Goal: Transaction & Acquisition: Purchase product/service

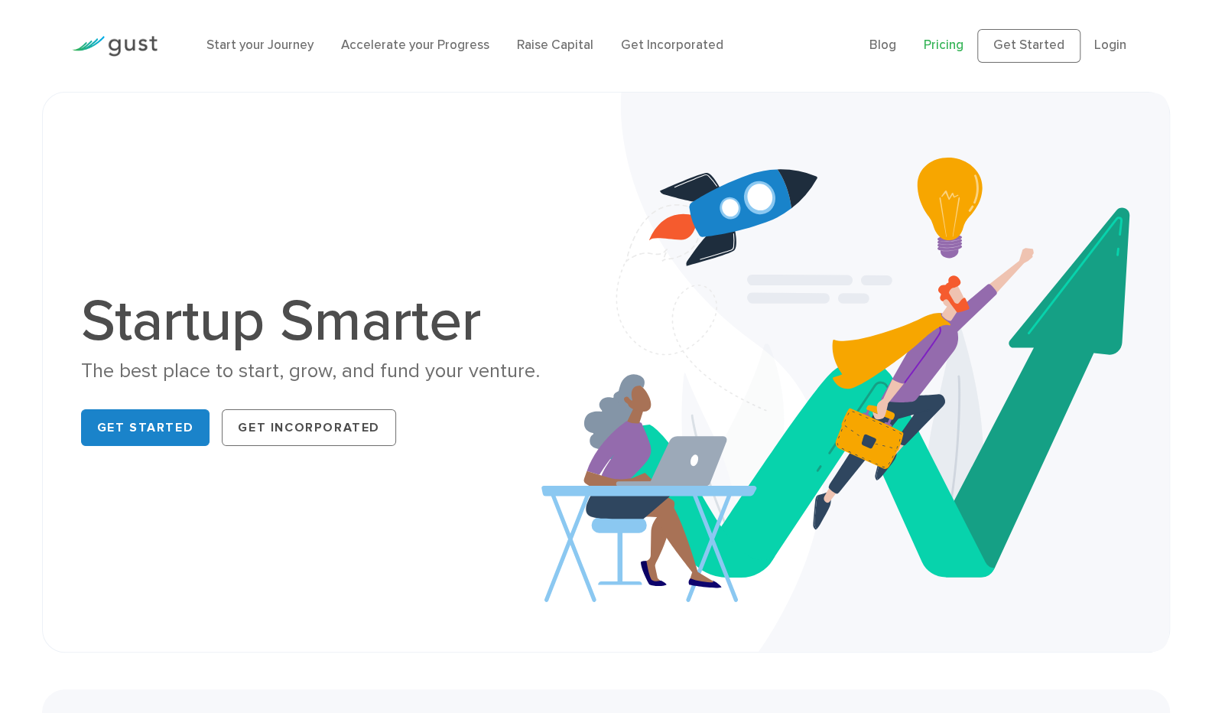
click at [952, 41] on link "Pricing" at bounding box center [944, 44] width 40 height 15
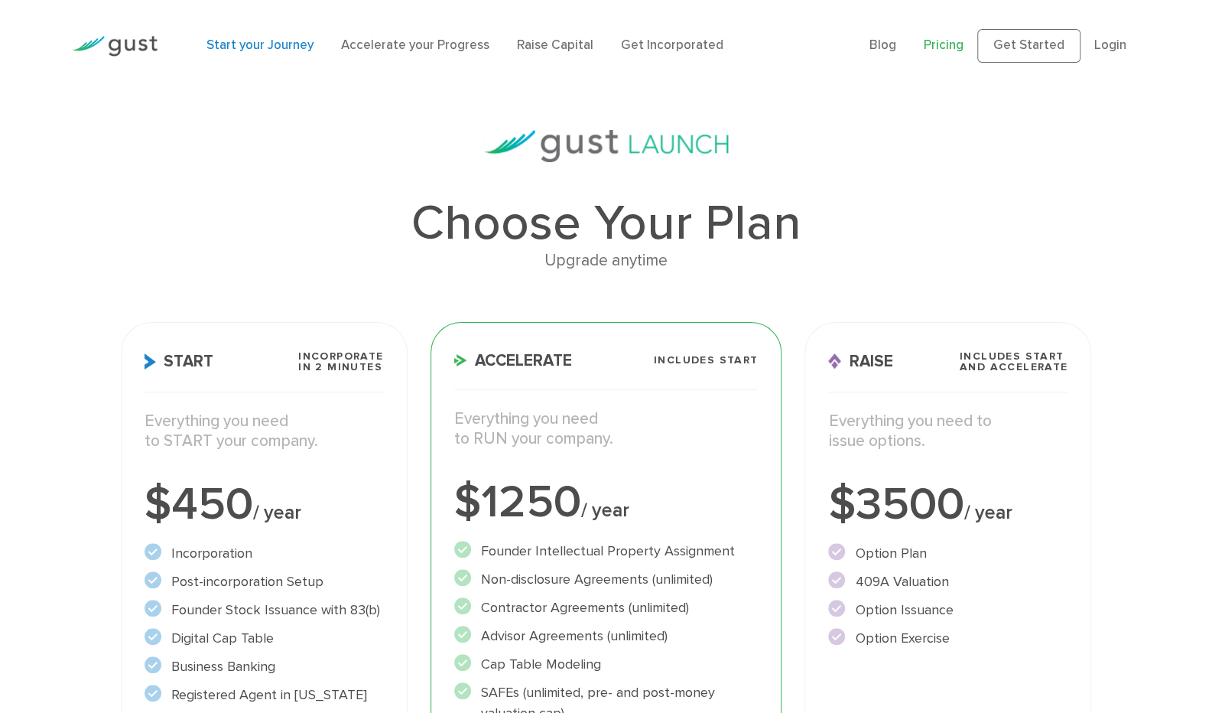
click at [217, 40] on link "Start your Journey" at bounding box center [259, 44] width 107 height 15
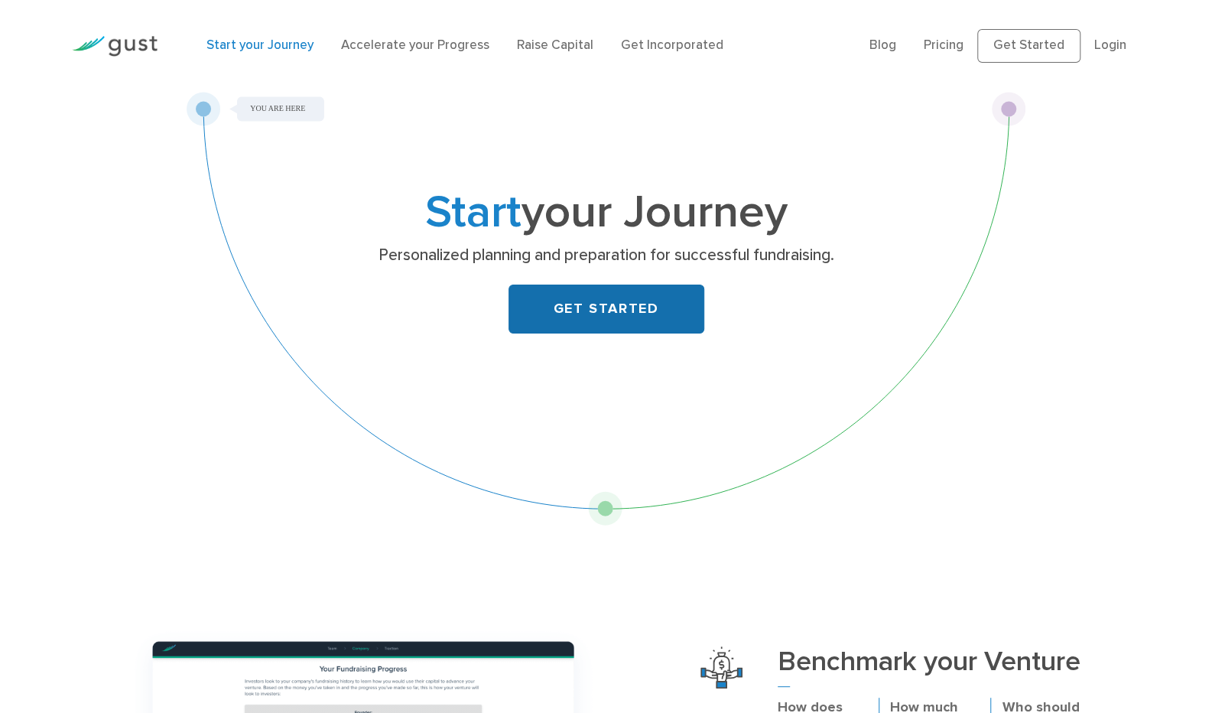
click at [580, 326] on link "GET STARTED" at bounding box center [606, 308] width 196 height 49
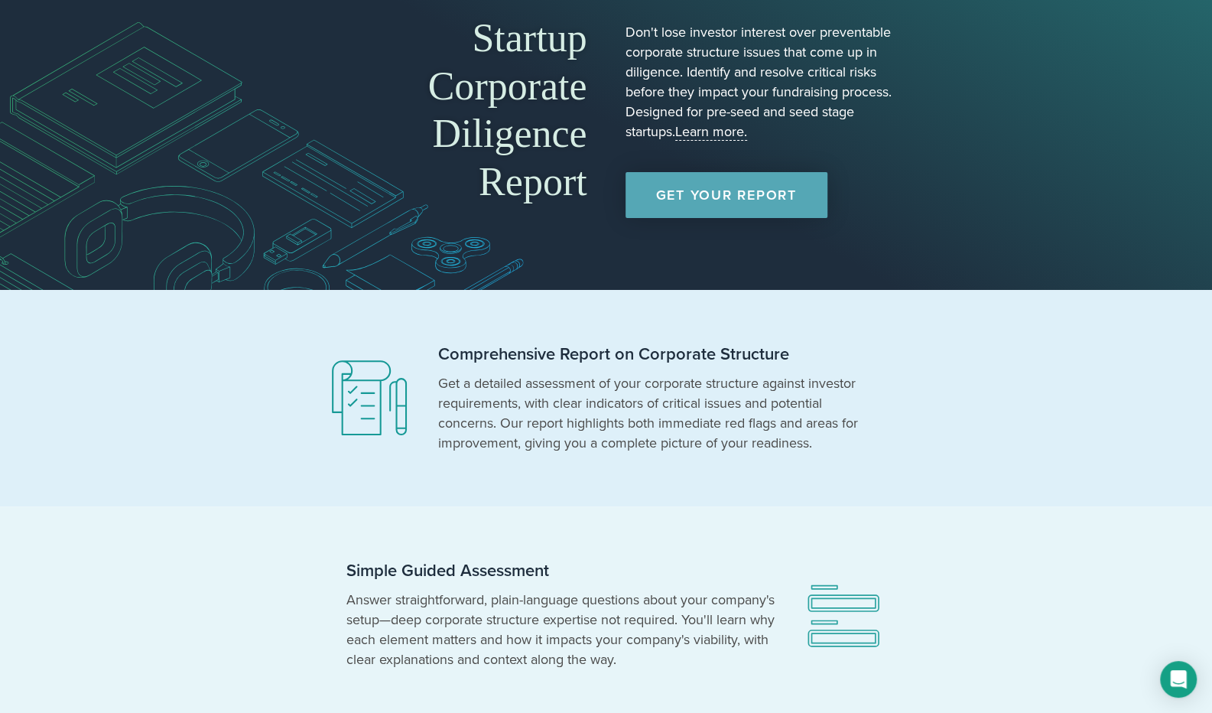
scroll to position [76, 0]
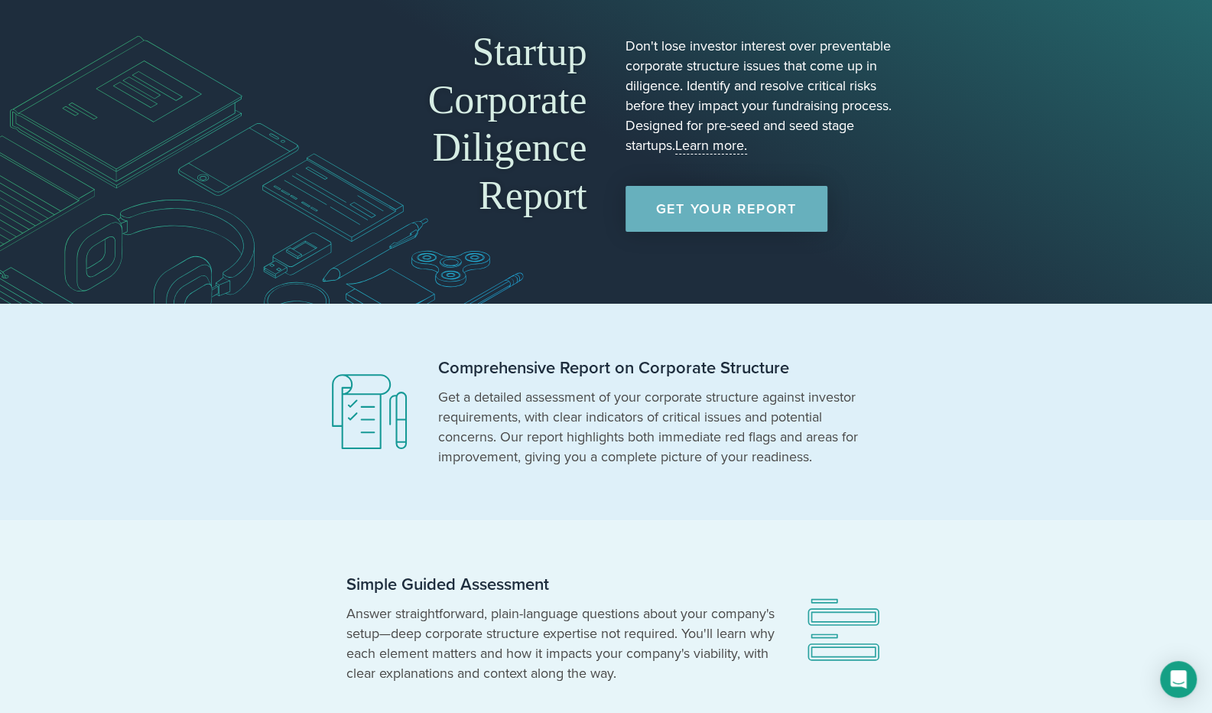
click at [724, 203] on link "Get Your Report" at bounding box center [726, 209] width 202 height 46
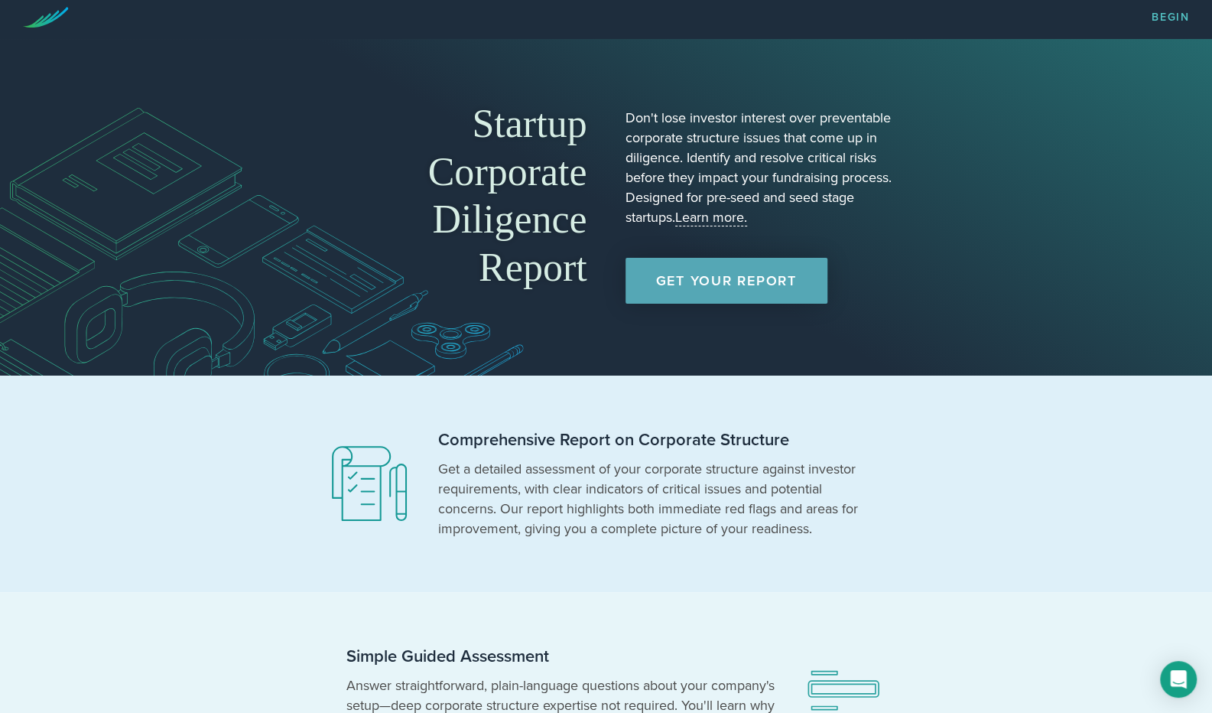
scroll to position [3, 0]
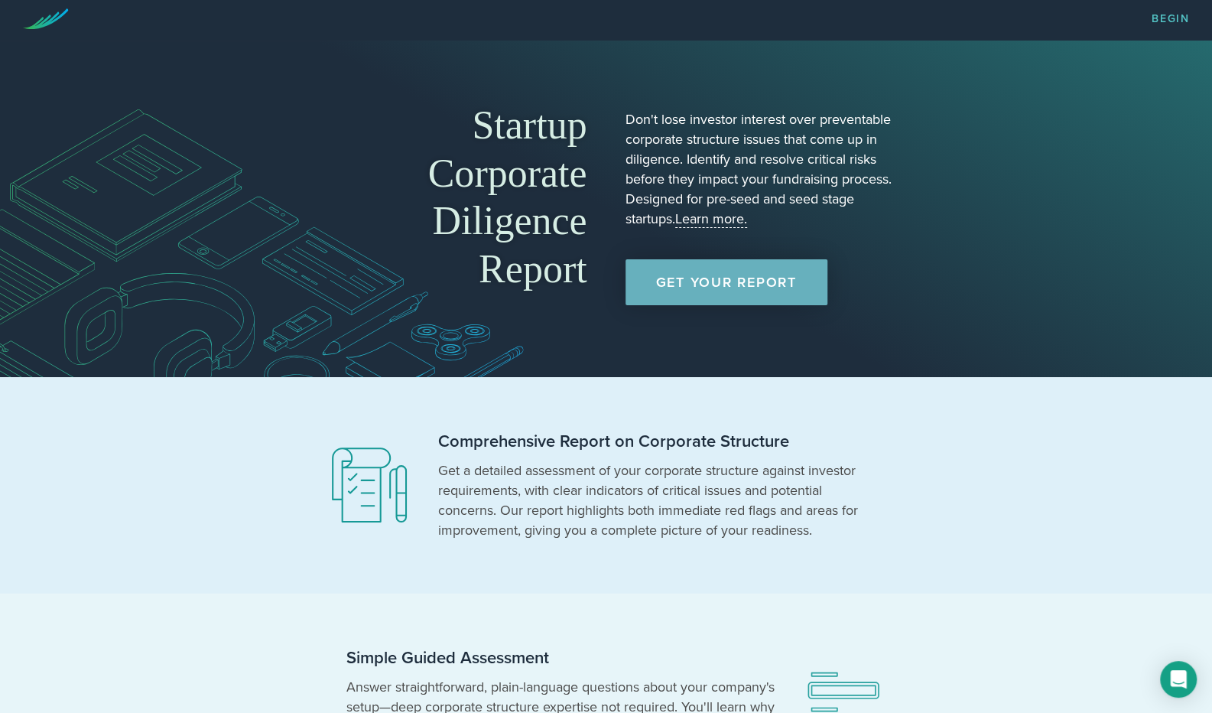
click at [740, 283] on link "Get Your Report" at bounding box center [726, 282] width 202 height 46
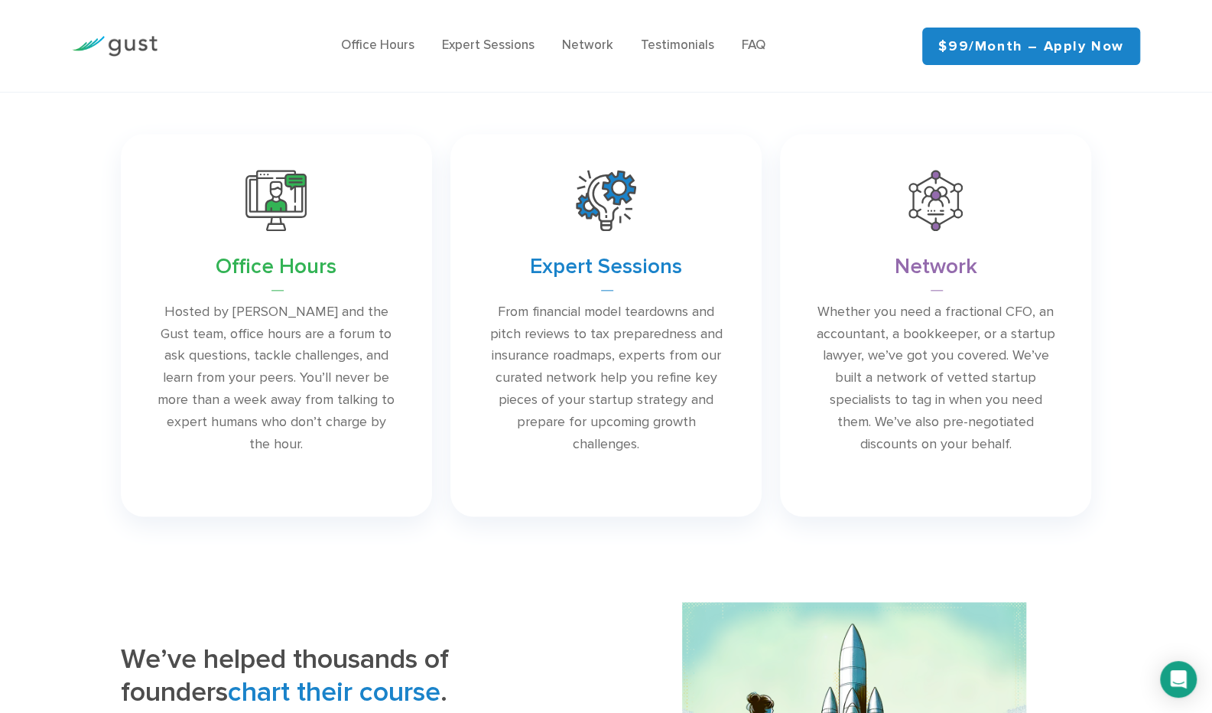
scroll to position [535, 0]
